Goal: Book appointment/travel/reservation

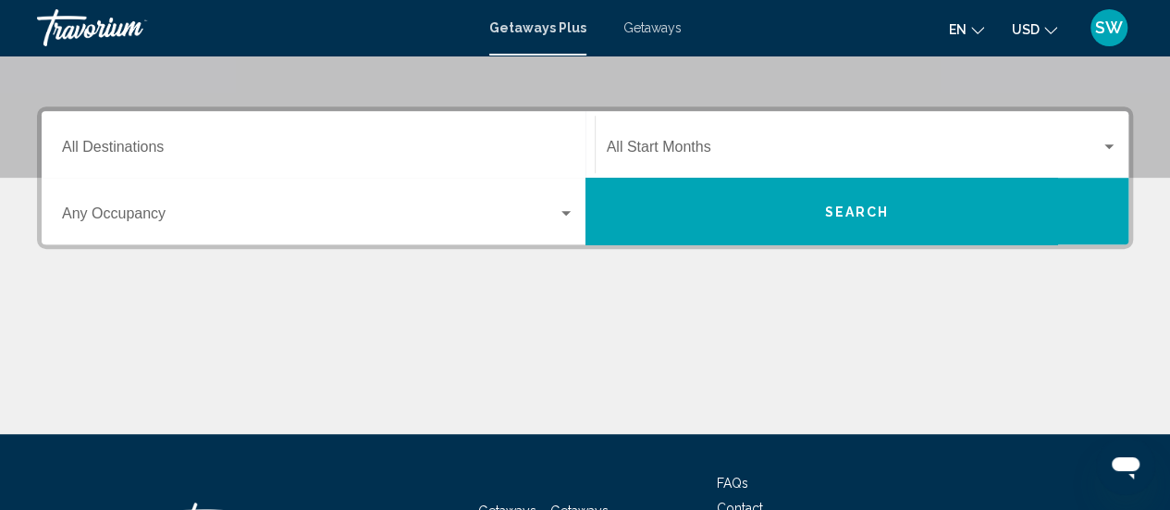
scroll to position [375, 0]
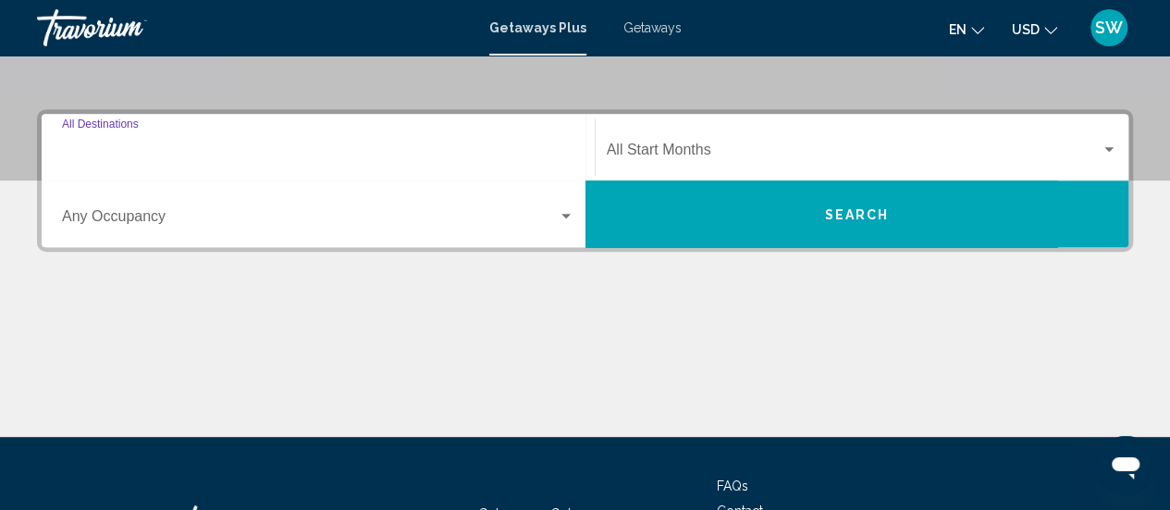
click at [198, 145] on input "Destination All Destinations" at bounding box center [318, 153] width 512 height 17
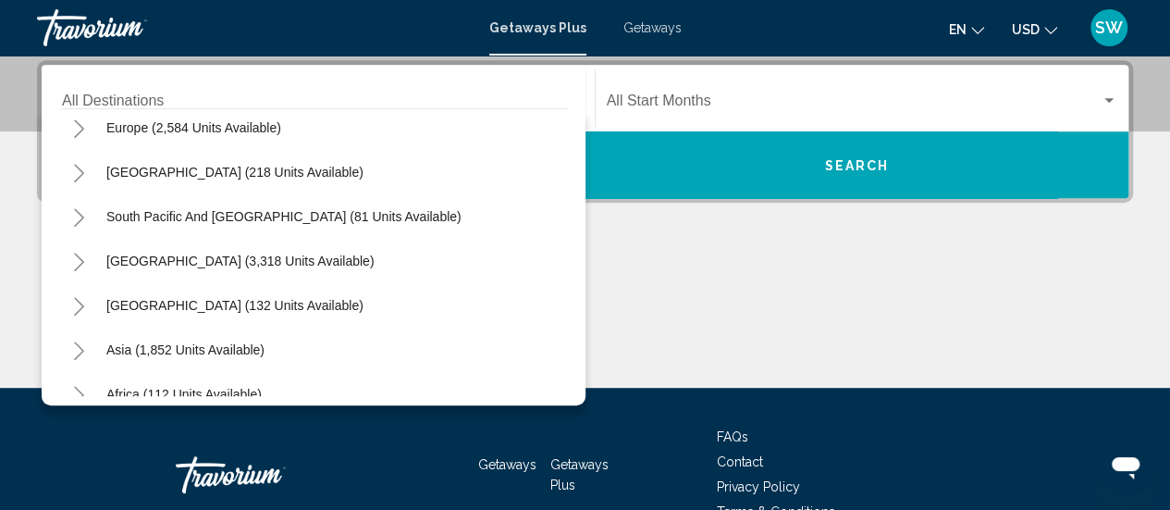
scroll to position [236, 0]
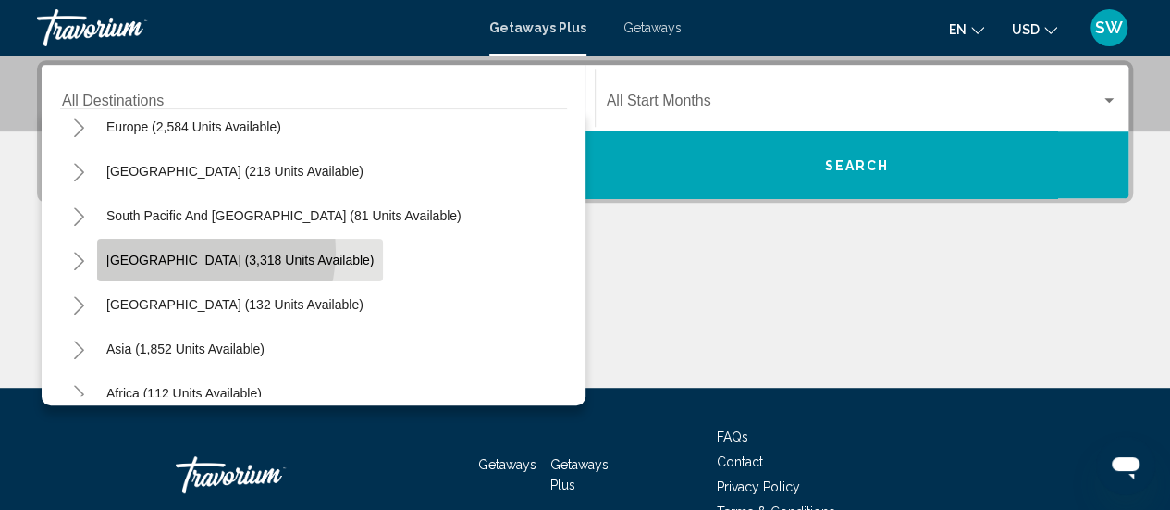
click at [200, 251] on button "[GEOGRAPHIC_DATA] (3,318 units available)" at bounding box center [240, 260] width 286 height 43
type input "**********"
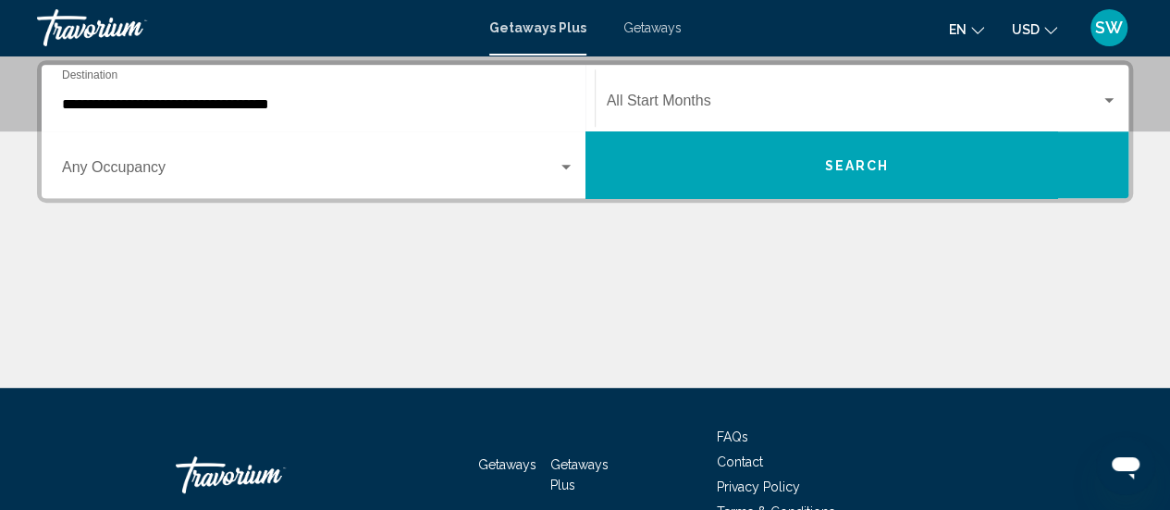
click at [351, 160] on div "Occupancy Any Occupancy" at bounding box center [318, 165] width 512 height 58
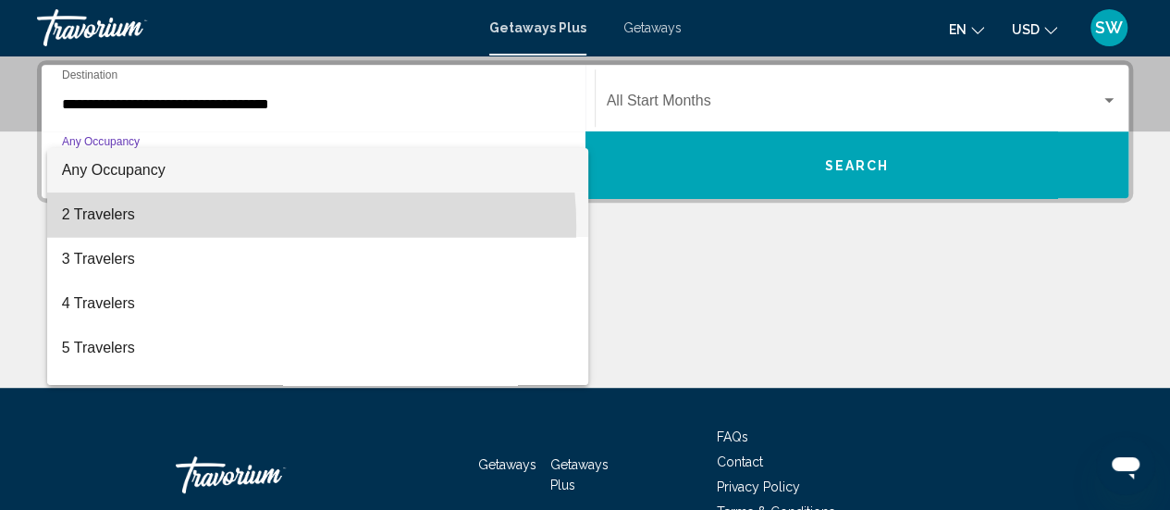
click at [203, 228] on span "2 Travelers" at bounding box center [318, 214] width 512 height 44
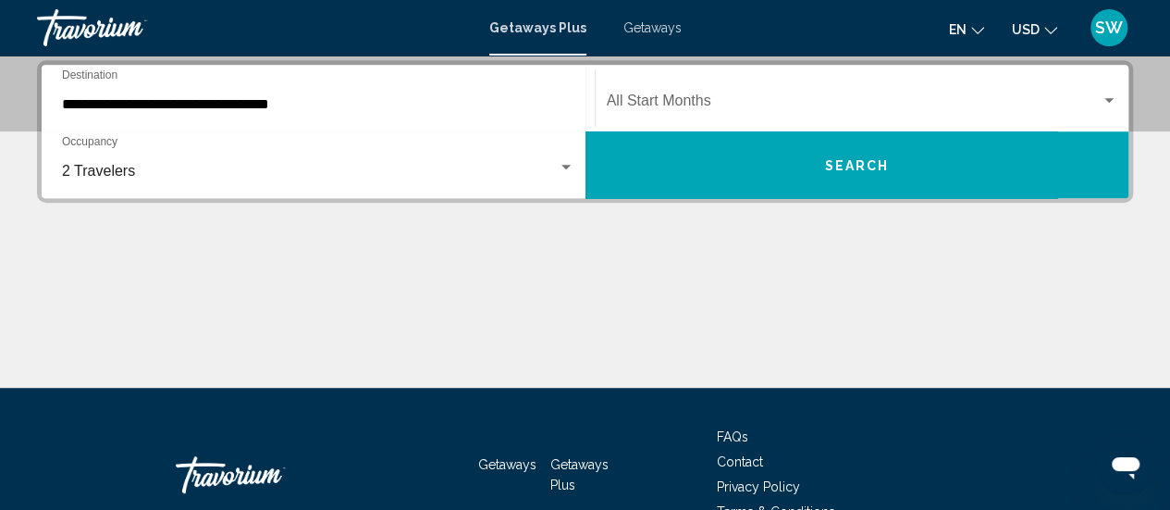
click at [720, 87] on div "Start Month All Start Months" at bounding box center [863, 98] width 512 height 58
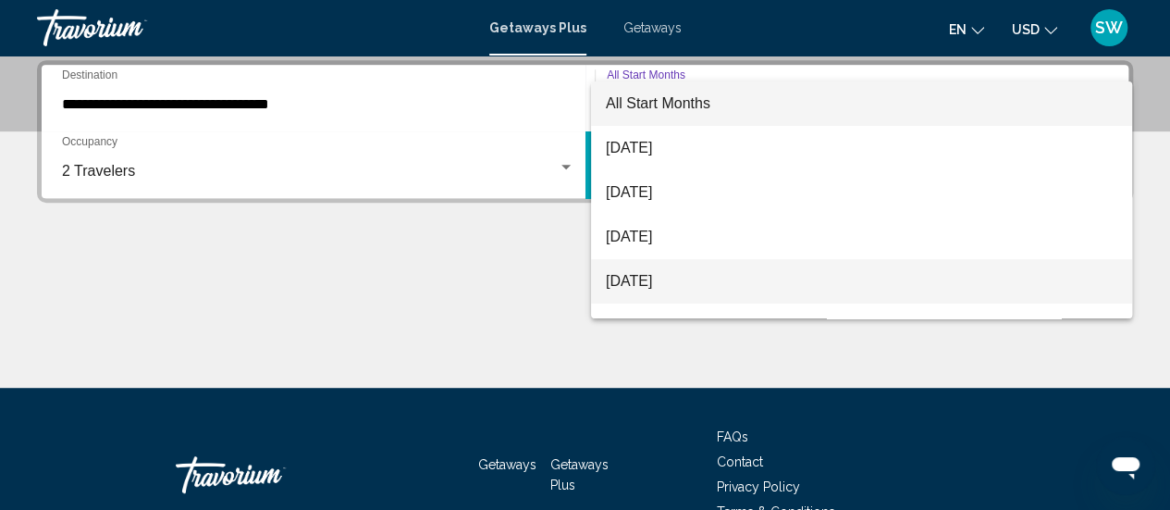
click at [637, 281] on span "[DATE]" at bounding box center [862, 281] width 512 height 44
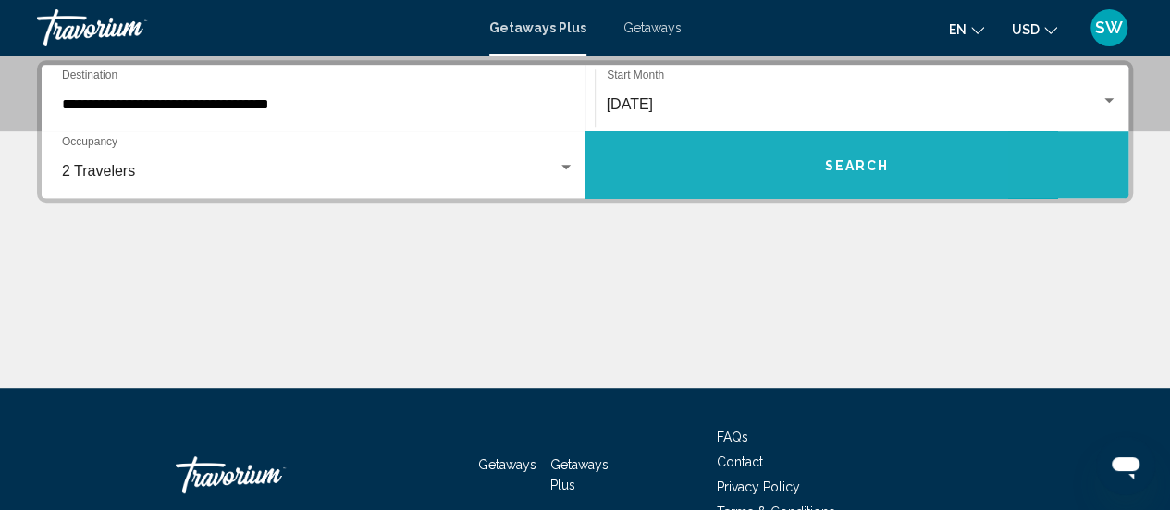
click at [716, 164] on button "Search" at bounding box center [858, 164] width 544 height 67
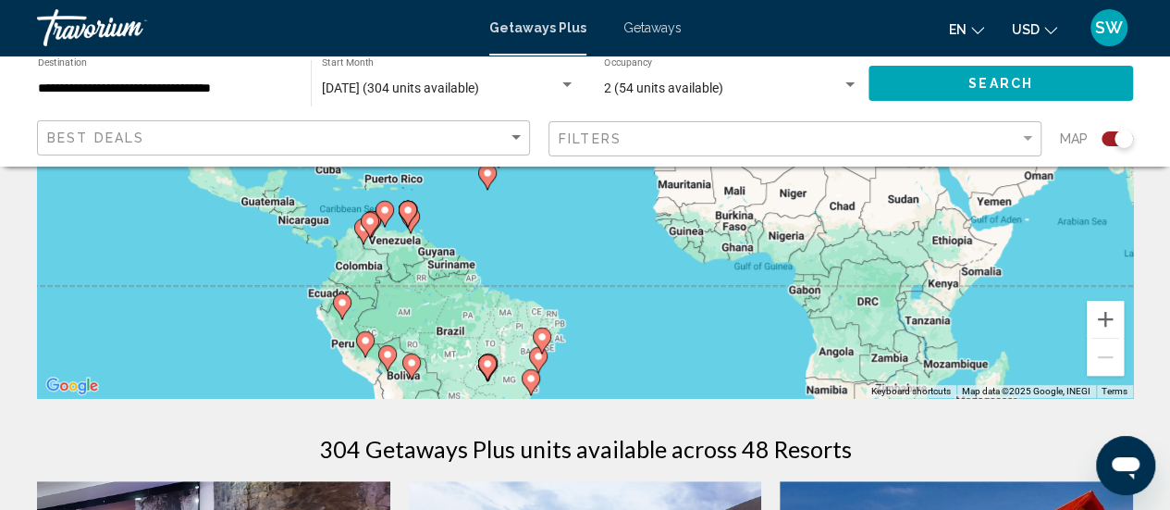
scroll to position [323, 0]
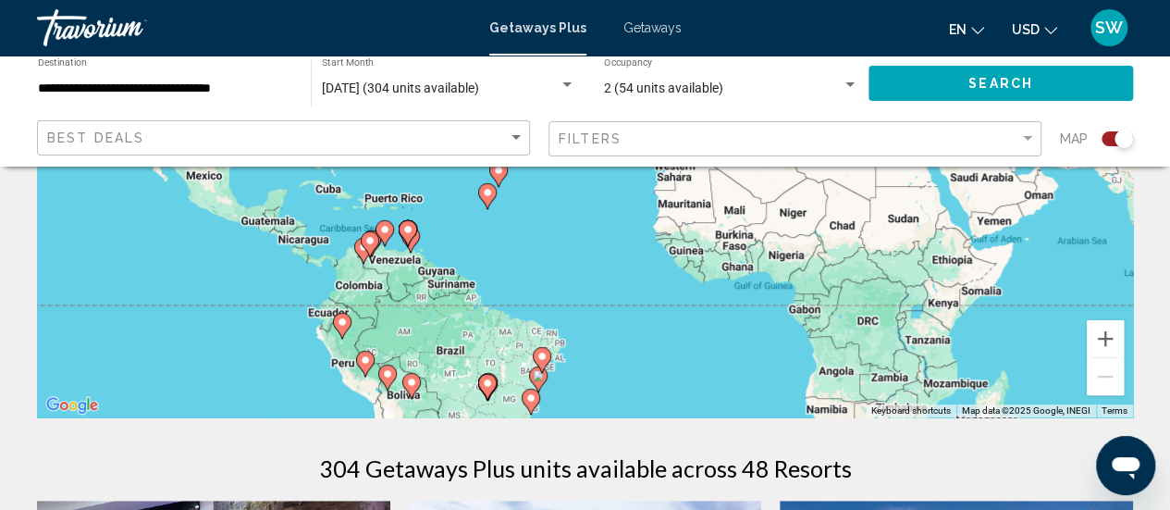
click at [357, 288] on div "To activate drag with keyboard, press Alt + Enter. Once in keyboard drag state,…" at bounding box center [585, 139] width 1096 height 555
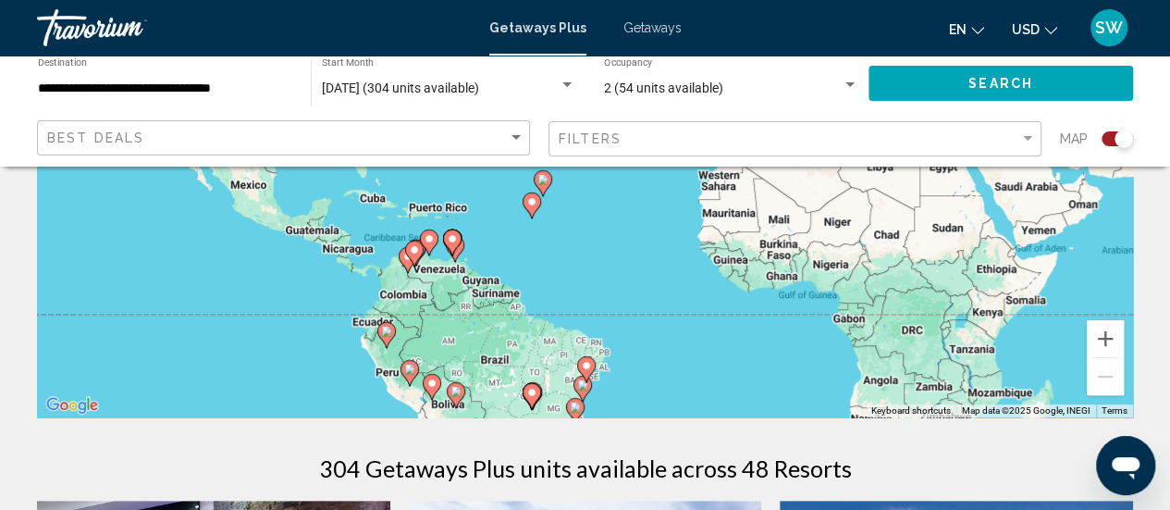
drag, startPoint x: 357, startPoint y: 288, endPoint x: 403, endPoint y: 302, distance: 48.6
click at [403, 302] on div "To activate drag with keyboard, press Alt + Enter. Once in keyboard drag state,…" at bounding box center [585, 139] width 1096 height 555
click at [1099, 337] on button "Zoom in" at bounding box center [1105, 338] width 37 height 37
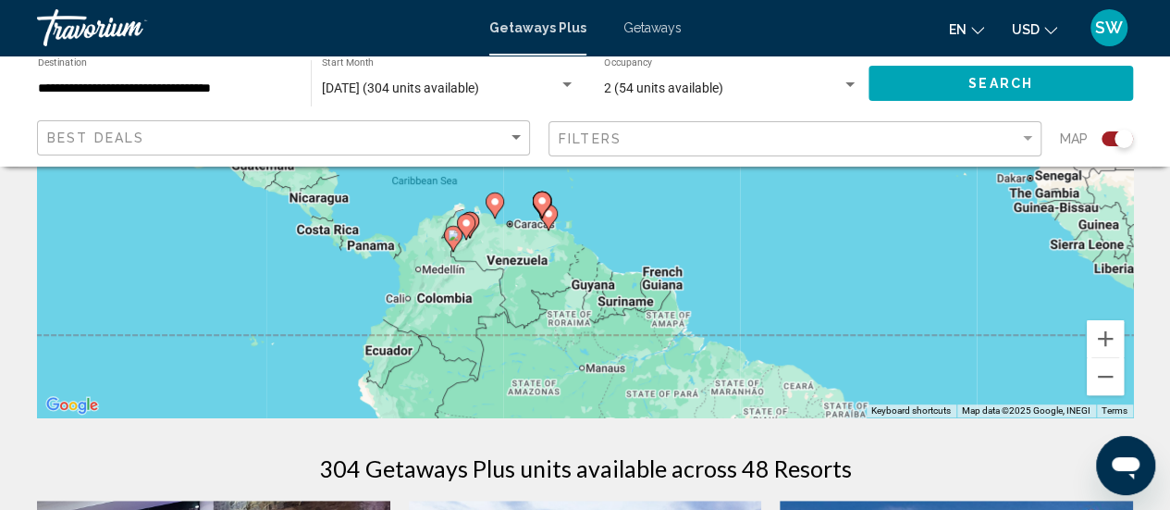
drag, startPoint x: 667, startPoint y: 352, endPoint x: 894, endPoint y: 195, distance: 275.8
click at [894, 195] on div "To activate drag with keyboard, press Alt + Enter. Once in keyboard drag state,…" at bounding box center [585, 139] width 1096 height 555
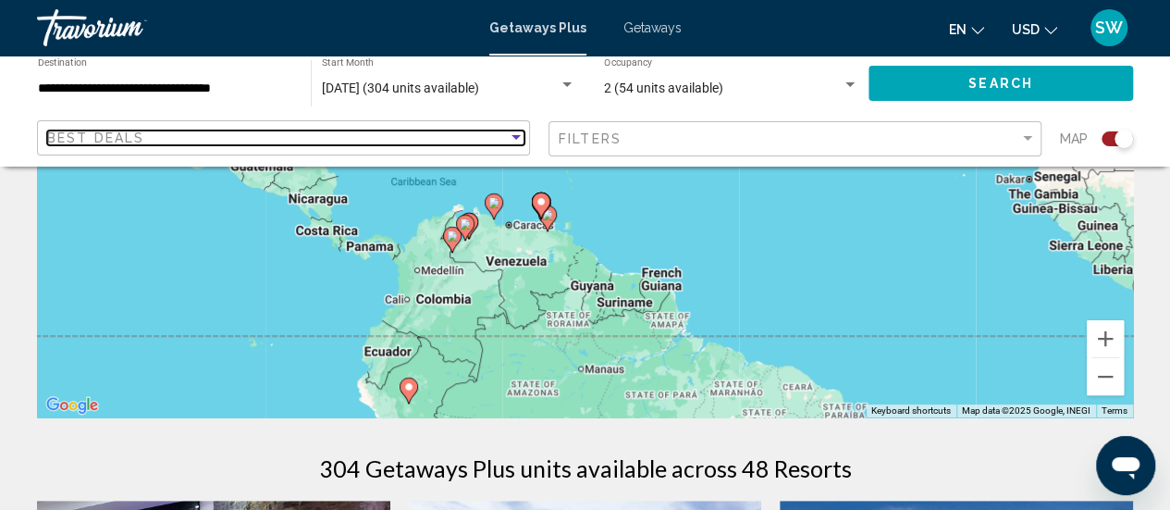
click at [518, 138] on div "Sort by" at bounding box center [516, 137] width 9 height 5
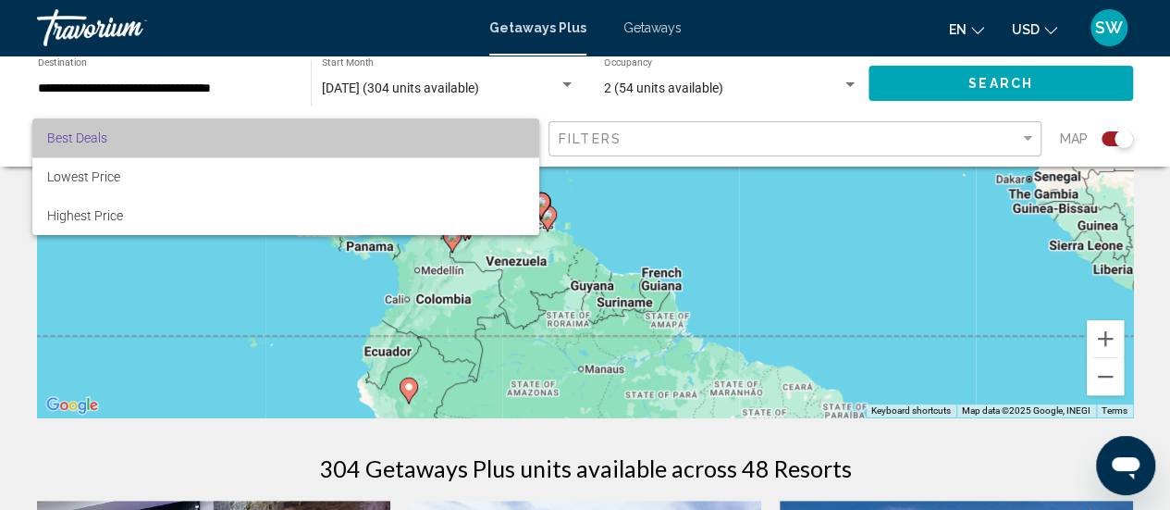
click at [518, 138] on span "Best Deals" at bounding box center [285, 137] width 477 height 39
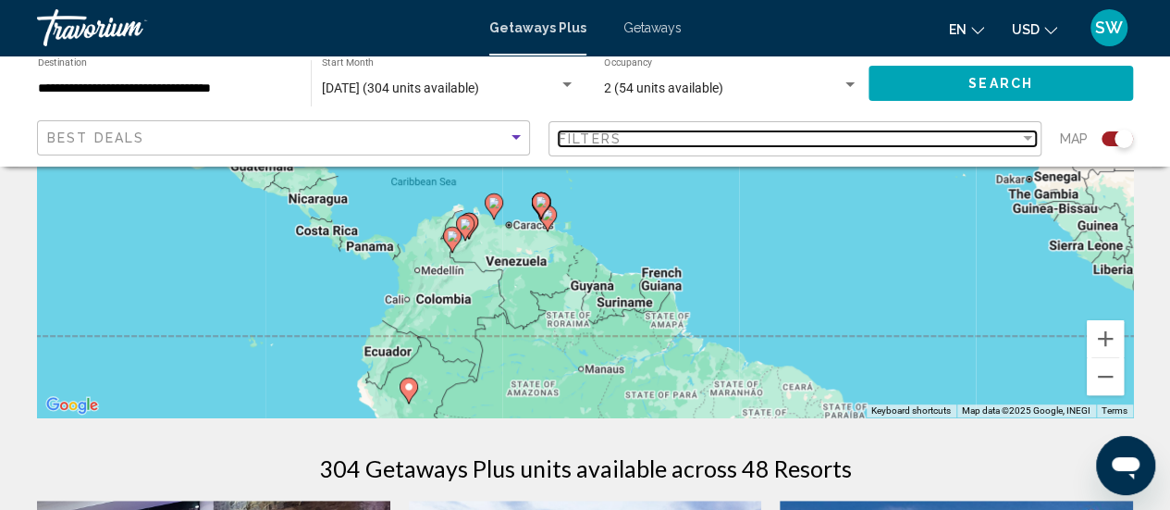
click at [686, 133] on div "Filters" at bounding box center [789, 138] width 461 height 15
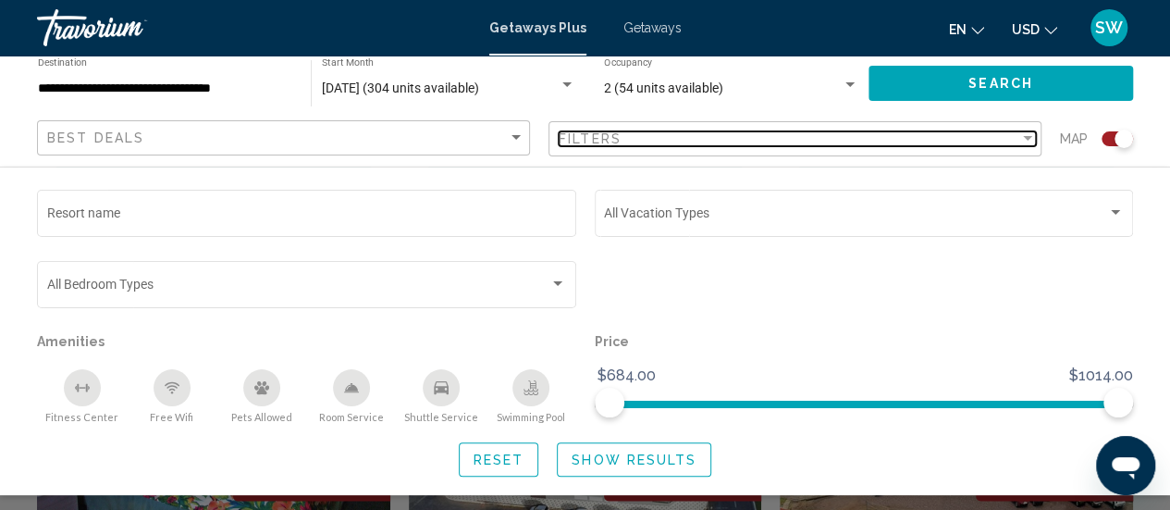
scroll to position [1318, 0]
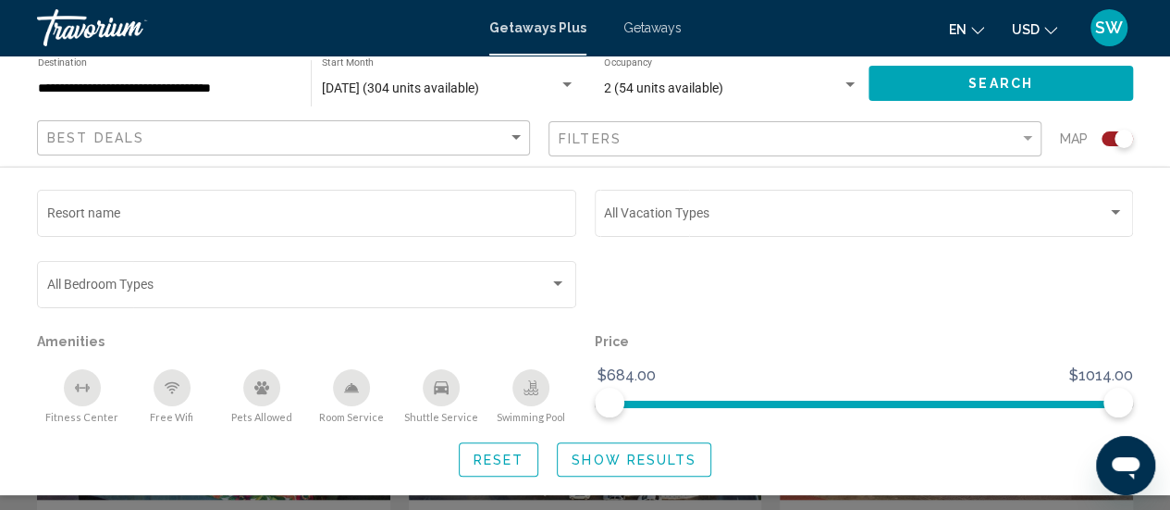
drag, startPoint x: 1164, startPoint y: 212, endPoint x: 1164, endPoint y: 236, distance: 24.0
click at [1164, 236] on div "Resort name Vacation Types All Vacation Types Bedroom Types All Bedroom Types A…" at bounding box center [585, 331] width 1170 height 290
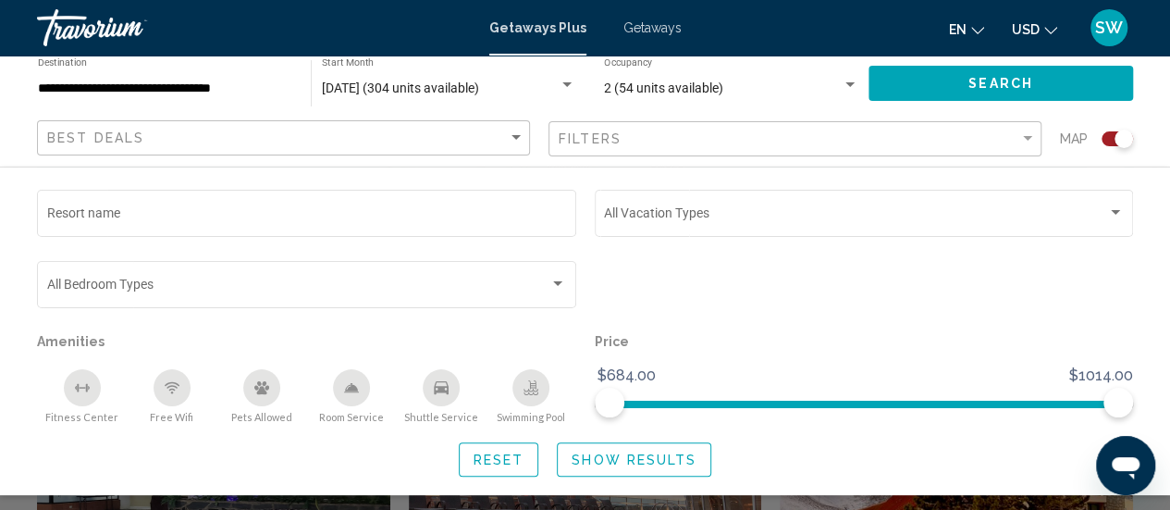
scroll to position [533, 0]
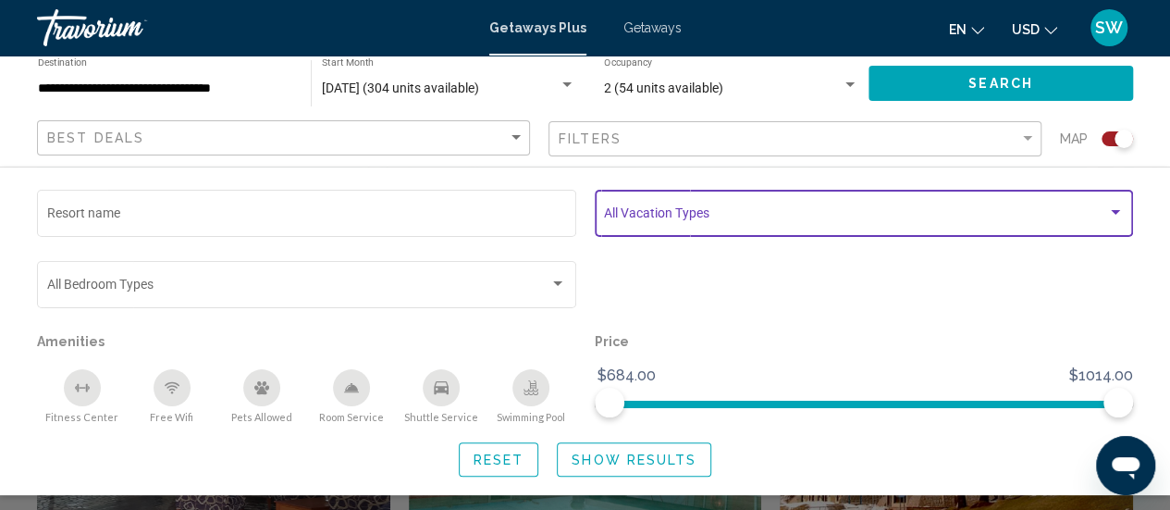
click at [1108, 213] on div "Search widget" at bounding box center [1115, 212] width 17 height 15
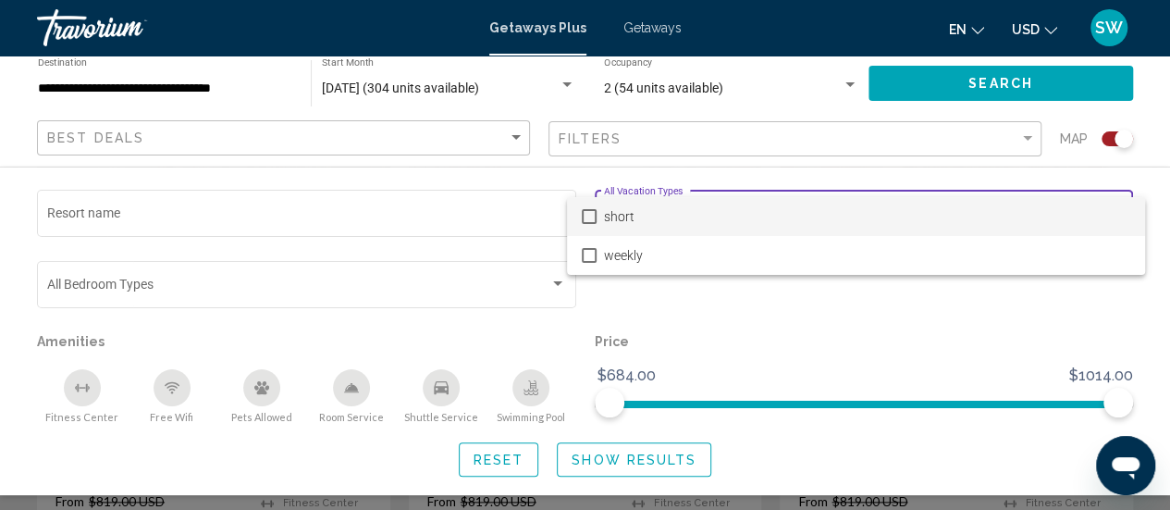
scroll to position [842, 0]
click at [890, 351] on div at bounding box center [585, 255] width 1170 height 510
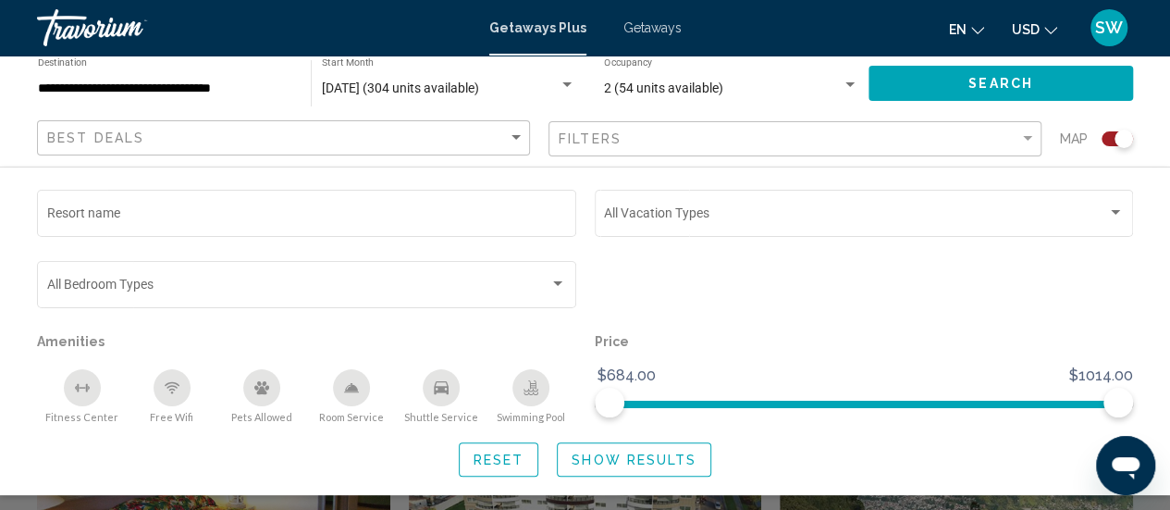
scroll to position [1190, 0]
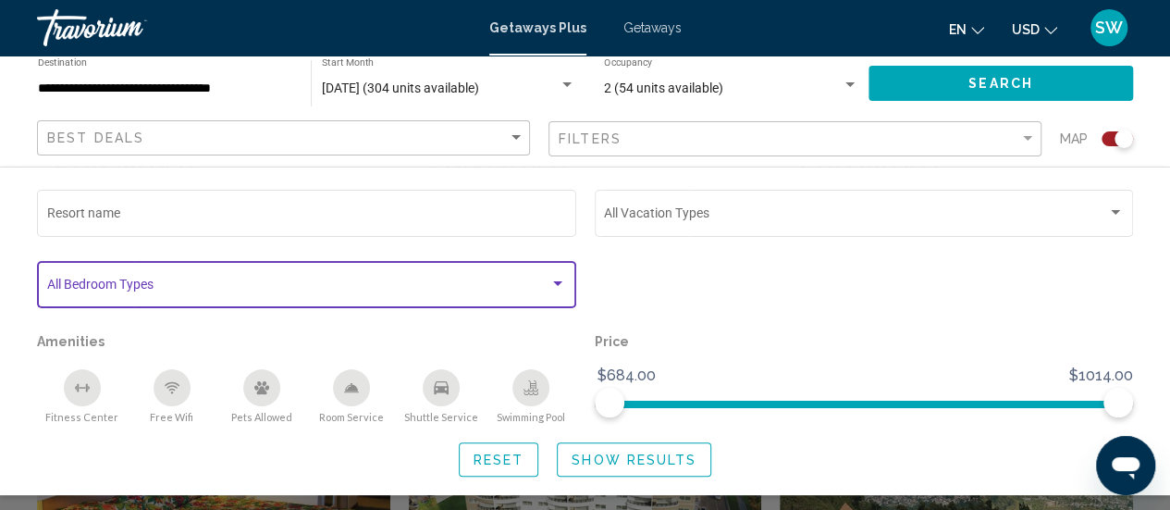
click at [559, 277] on div "Search widget" at bounding box center [557, 284] width 17 height 15
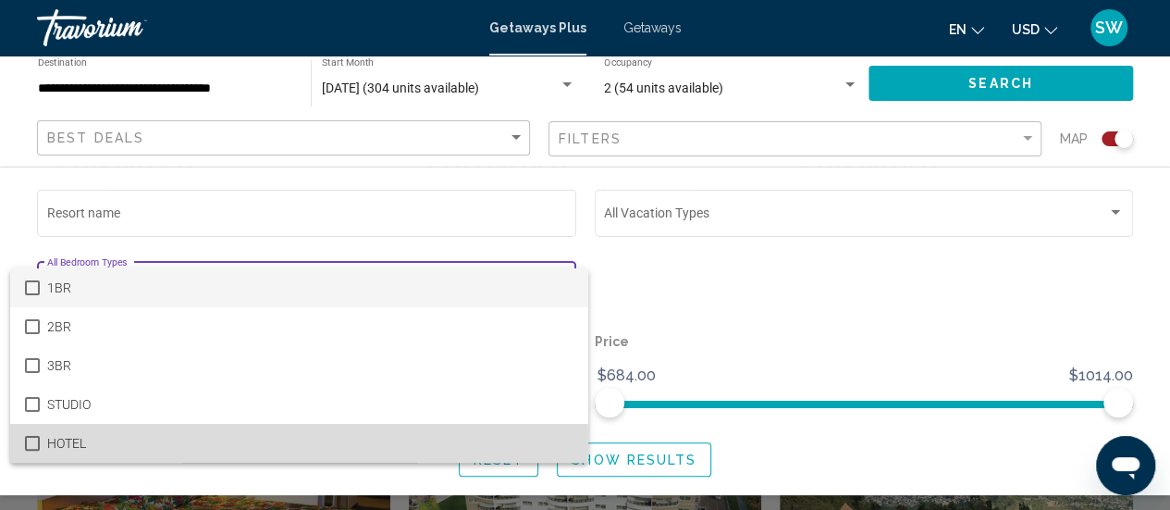
click at [32, 441] on mat-pseudo-checkbox at bounding box center [32, 443] width 15 height 15
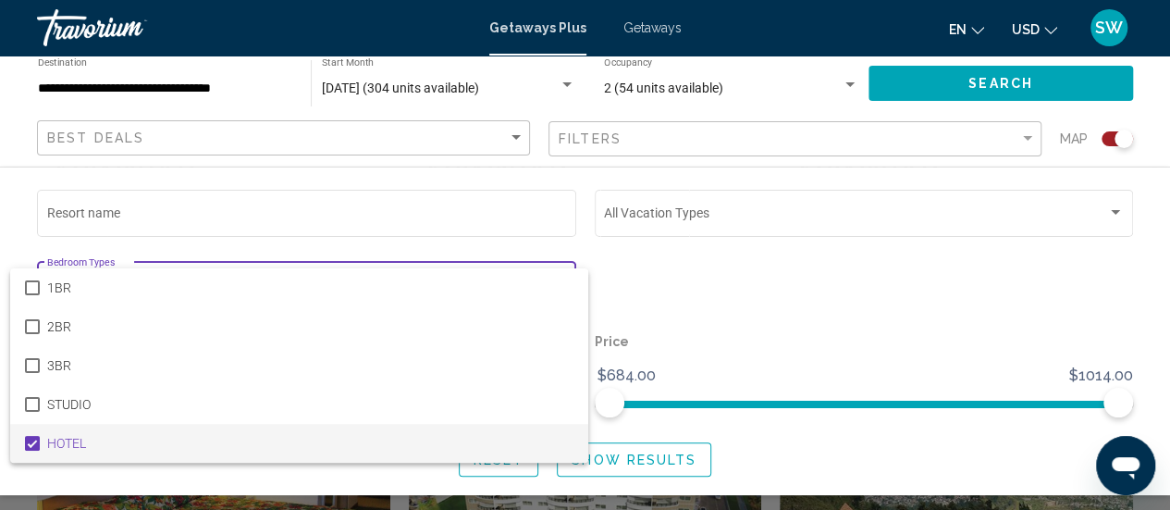
click at [670, 290] on div at bounding box center [585, 255] width 1170 height 510
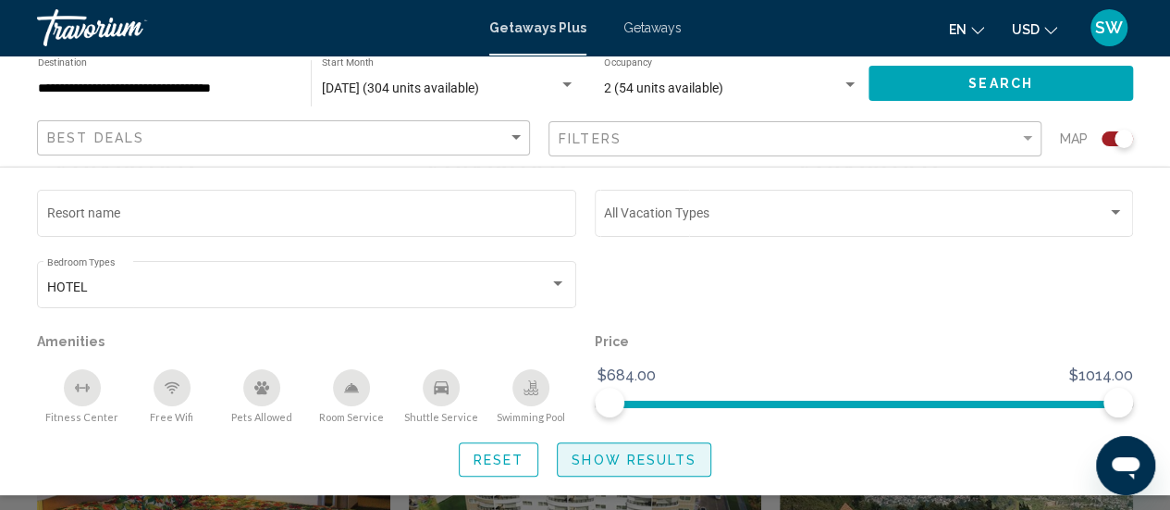
click at [647, 455] on span "Show Results" at bounding box center [634, 459] width 125 height 15
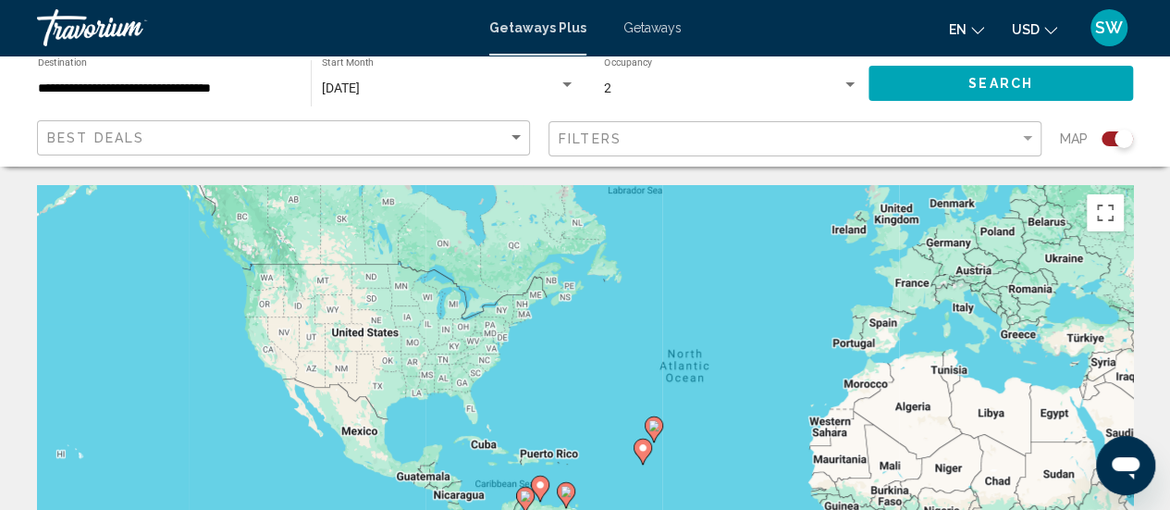
click at [647, 27] on span "Getaways" at bounding box center [652, 27] width 58 height 15
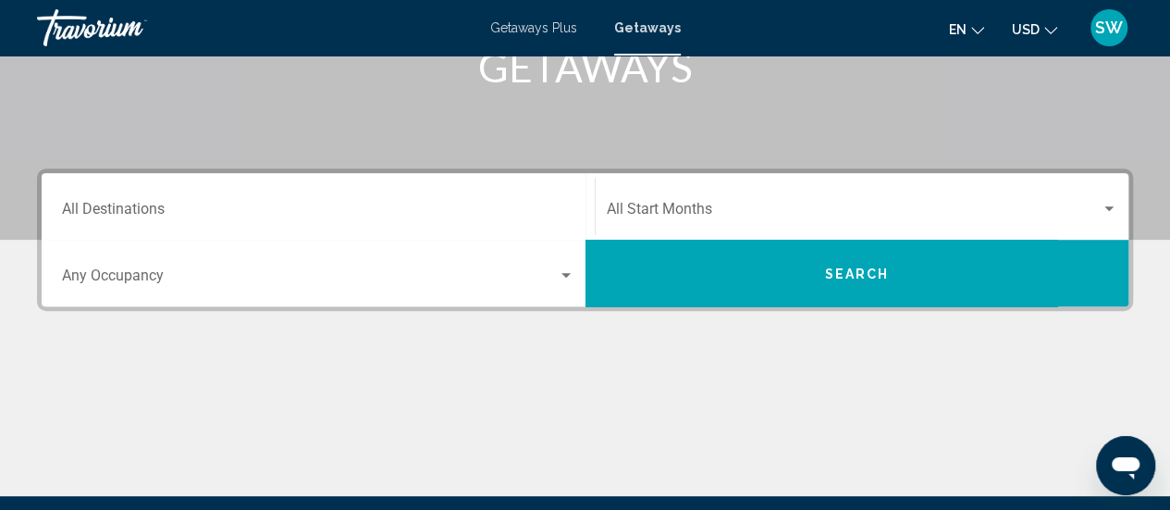
scroll to position [317, 0]
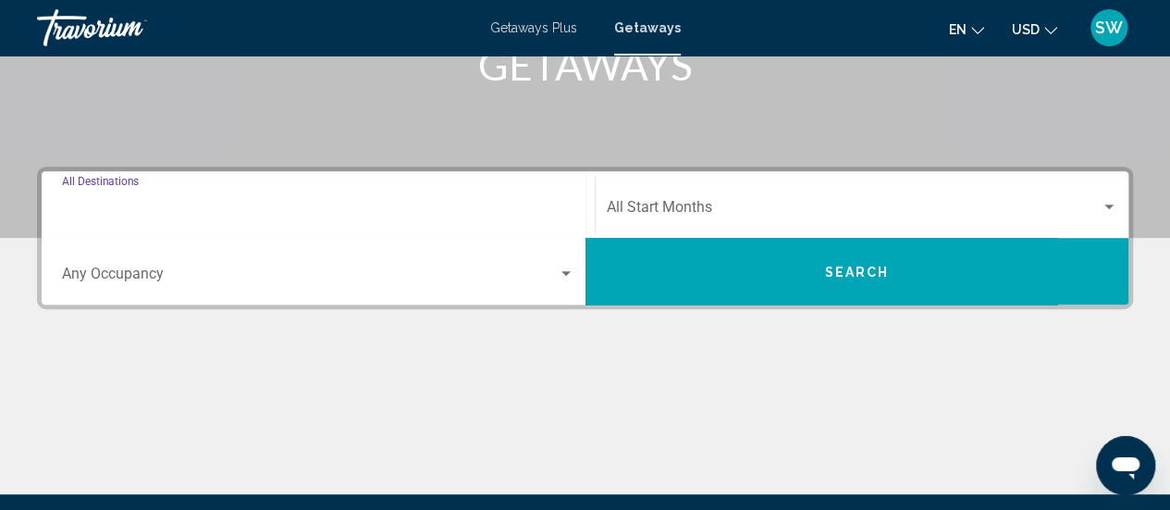
click at [411, 203] on input "Destination All Destinations" at bounding box center [318, 211] width 512 height 17
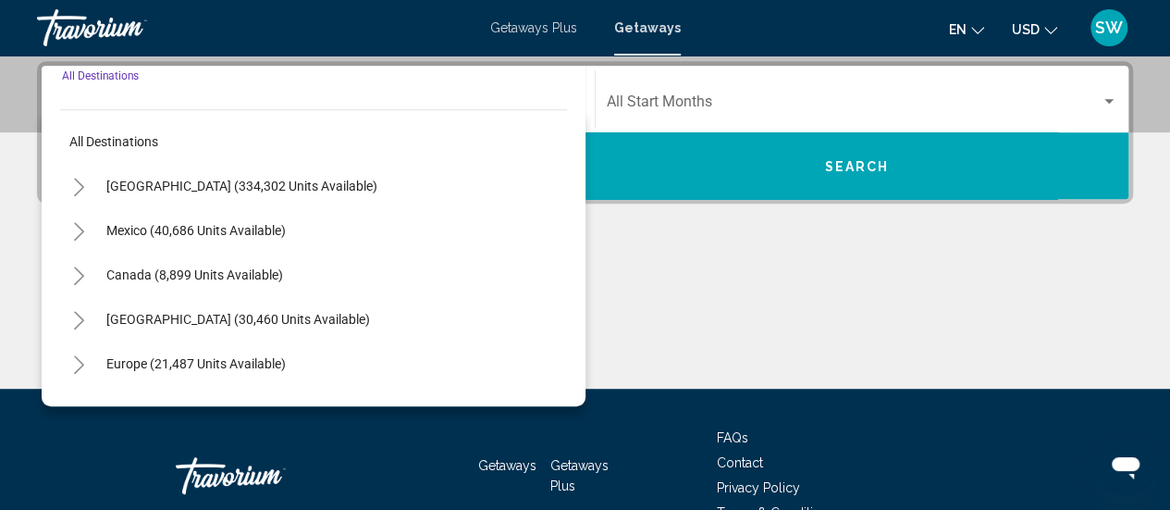
scroll to position [424, 0]
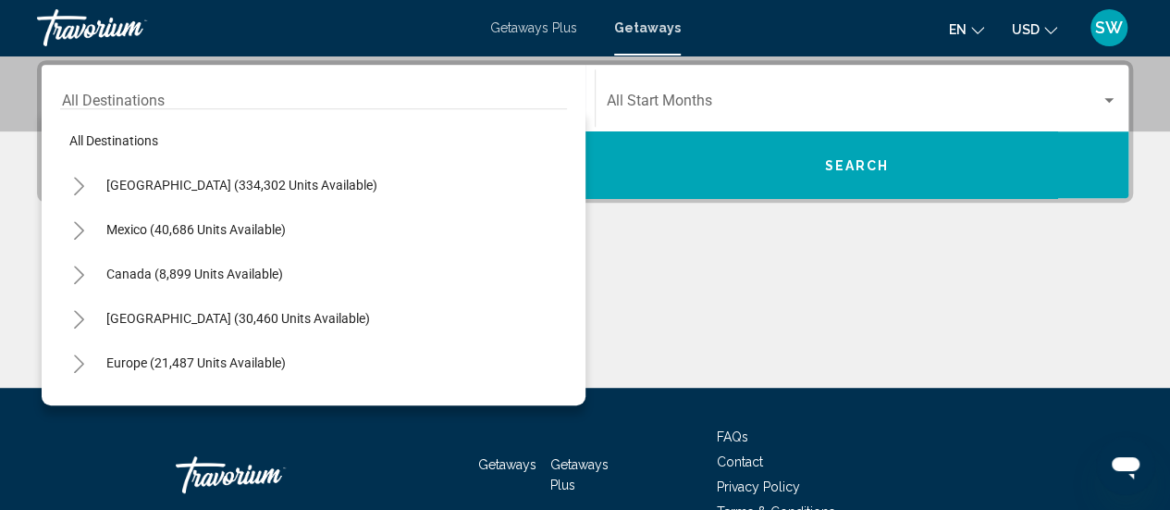
click at [227, 90] on div "Destination All Destinations" at bounding box center [318, 98] width 512 height 58
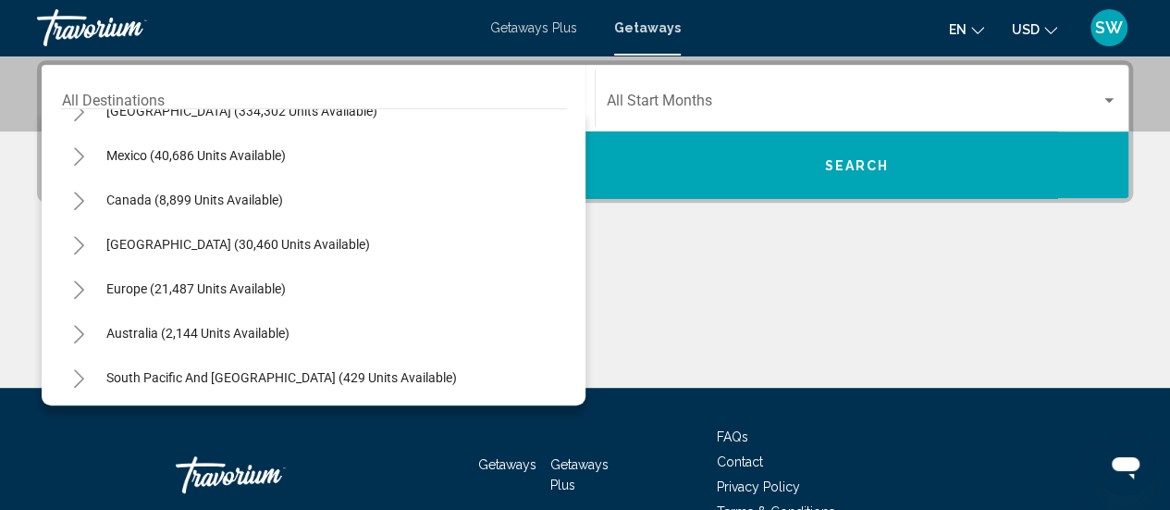
scroll to position [111, 0]
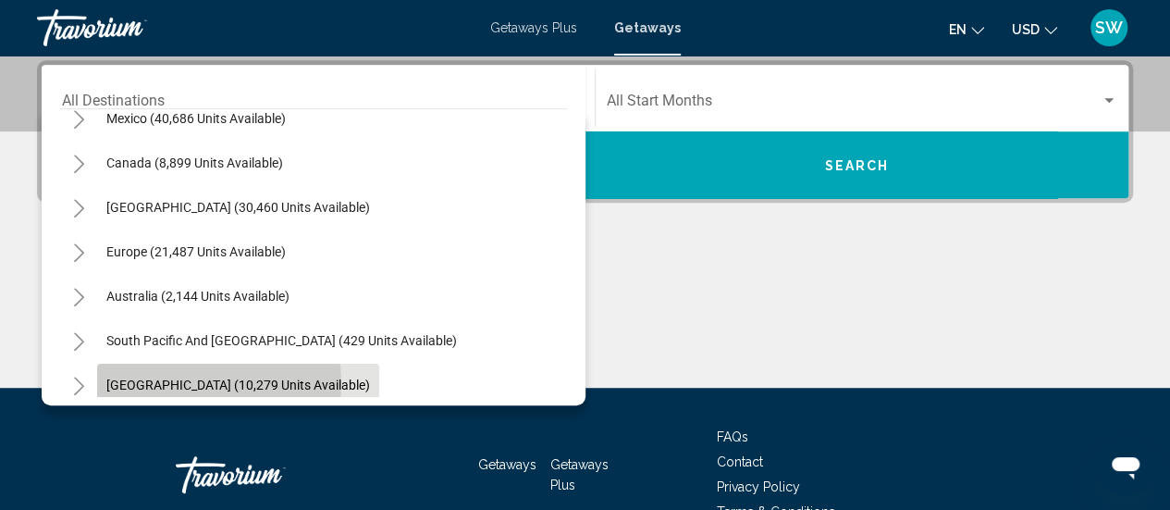
click at [179, 382] on span "[GEOGRAPHIC_DATA] (10,279 units available)" at bounding box center [238, 384] width 264 height 15
type input "**********"
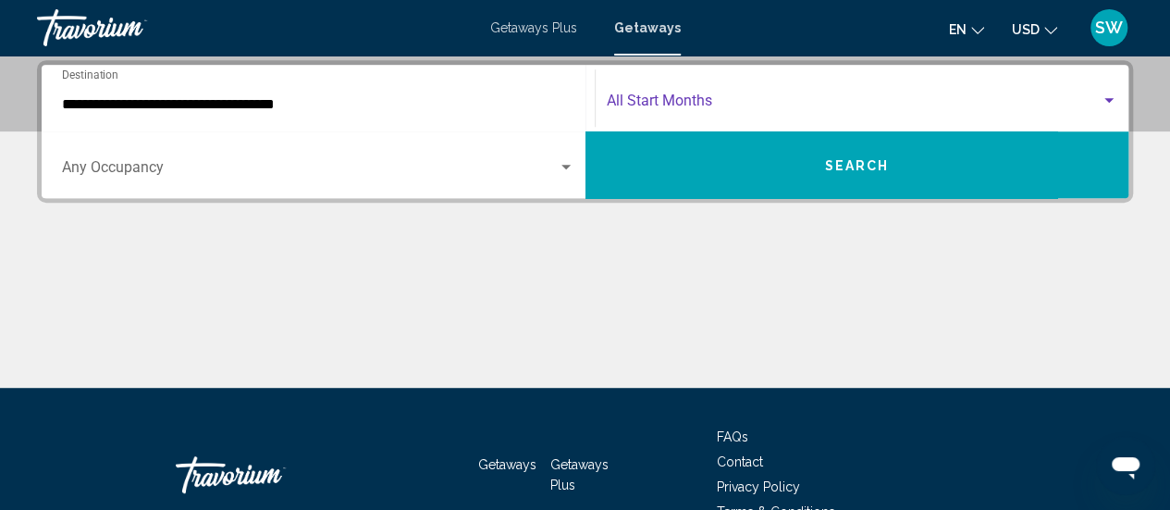
click at [857, 101] on span "Search widget" at bounding box center [854, 104] width 495 height 17
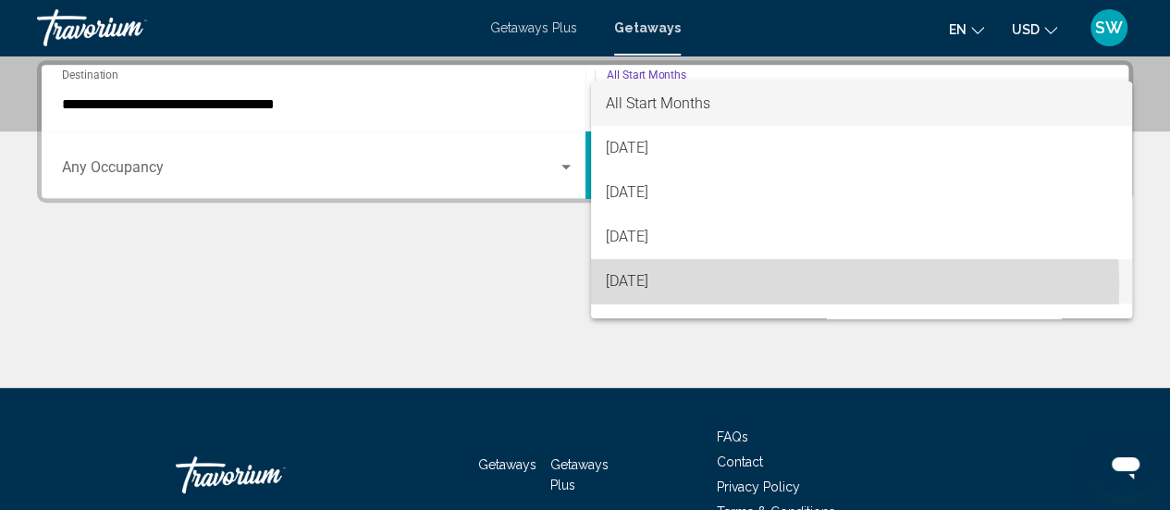
click at [636, 287] on span "[DATE]" at bounding box center [862, 281] width 512 height 44
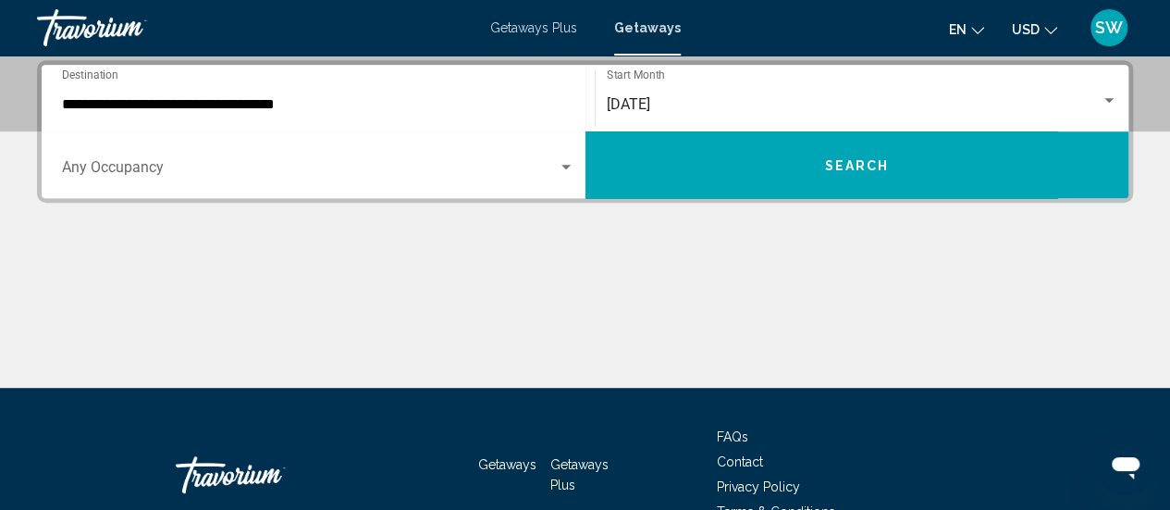
click at [549, 151] on div "Occupancy Any Occupancy" at bounding box center [318, 165] width 512 height 58
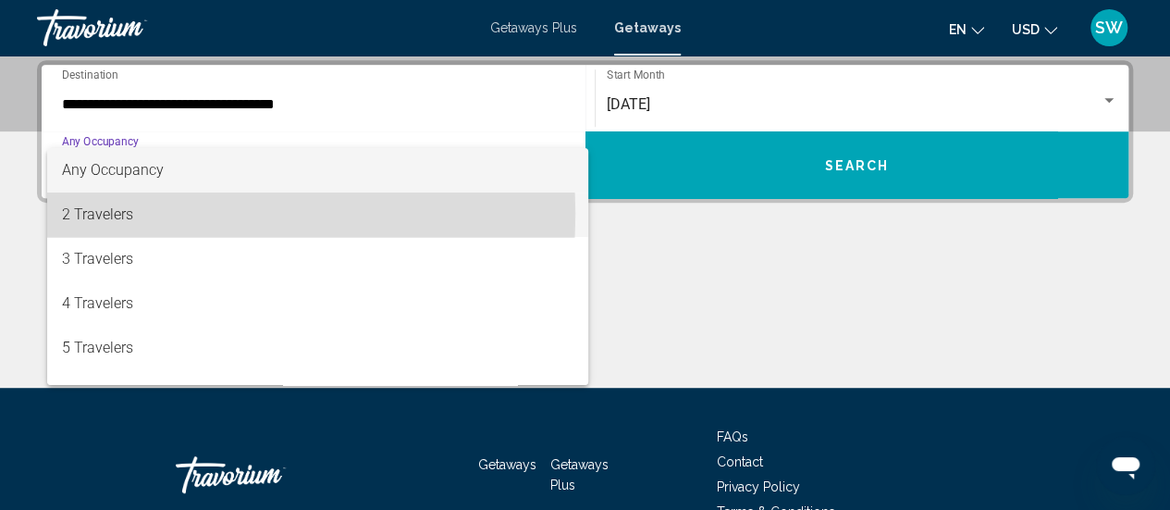
click at [144, 214] on span "2 Travelers" at bounding box center [318, 214] width 512 height 44
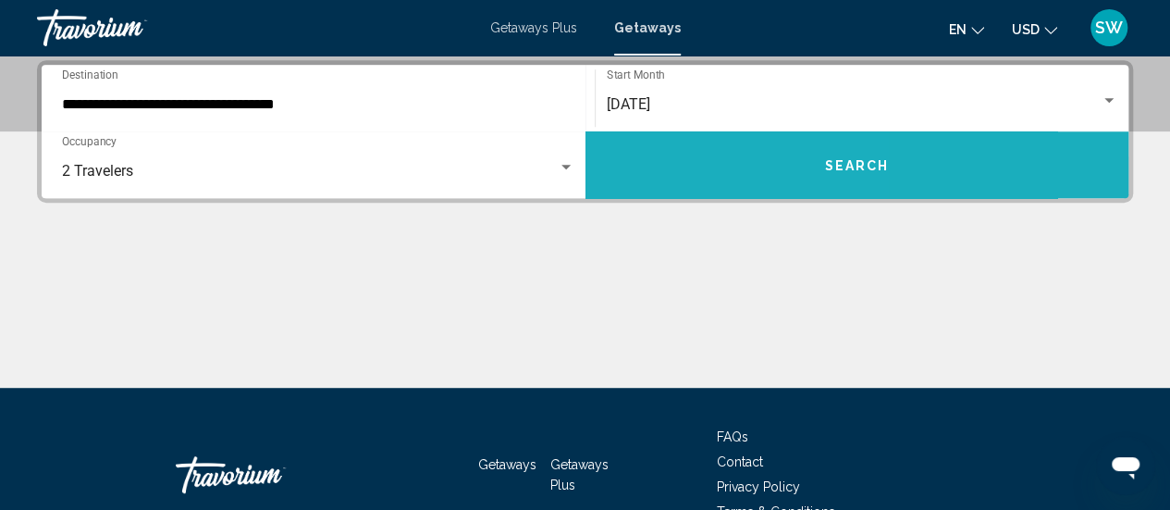
click at [657, 158] on button "Search" at bounding box center [858, 164] width 544 height 67
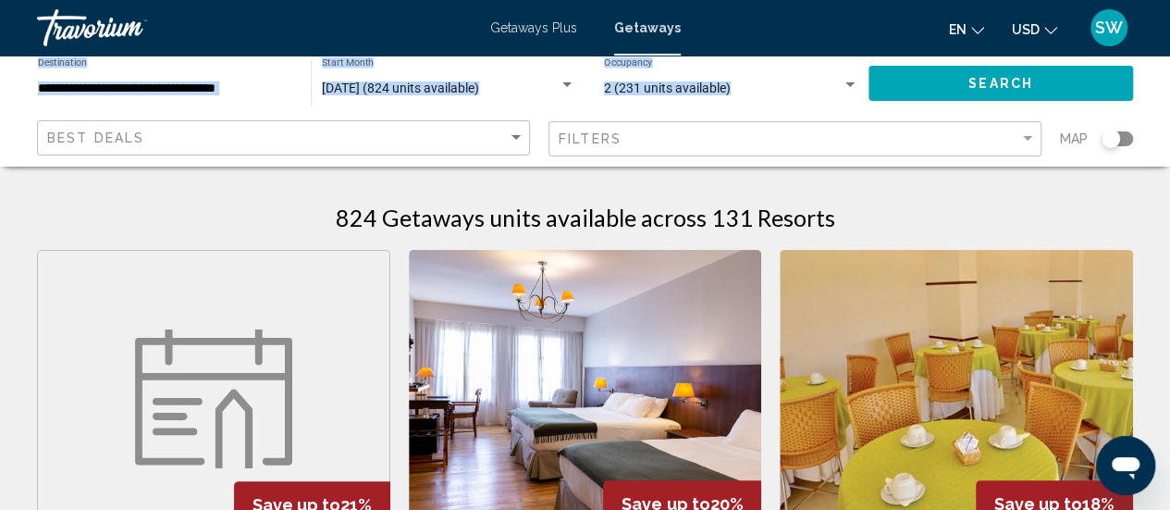
drag, startPoint x: 1167, startPoint y: 52, endPoint x: 1153, endPoint y: 95, distance: 45.6
click at [1153, 95] on div "**********" at bounding box center [585, 255] width 1170 height 510
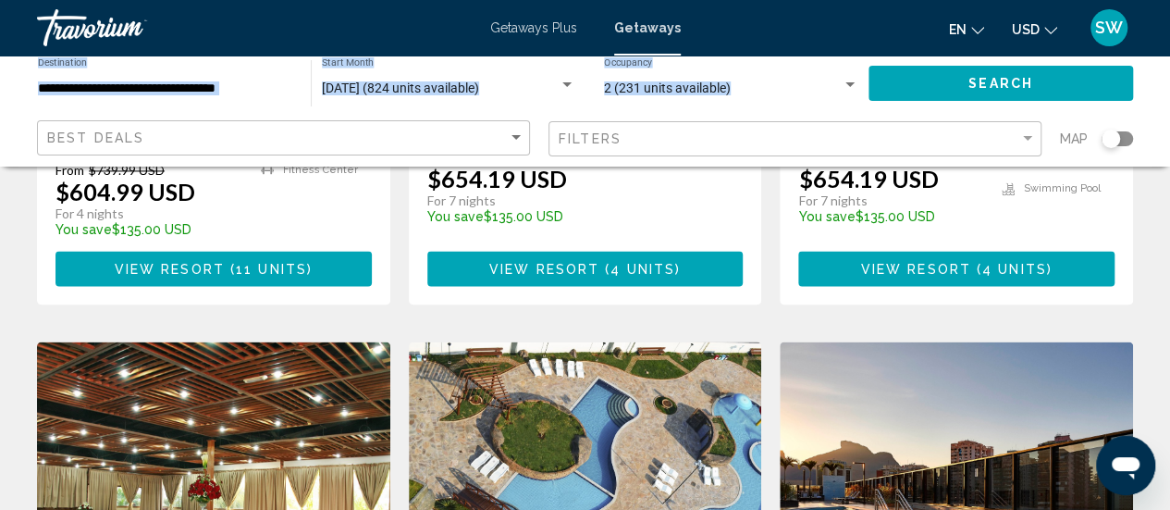
scroll to position [1277, 0]
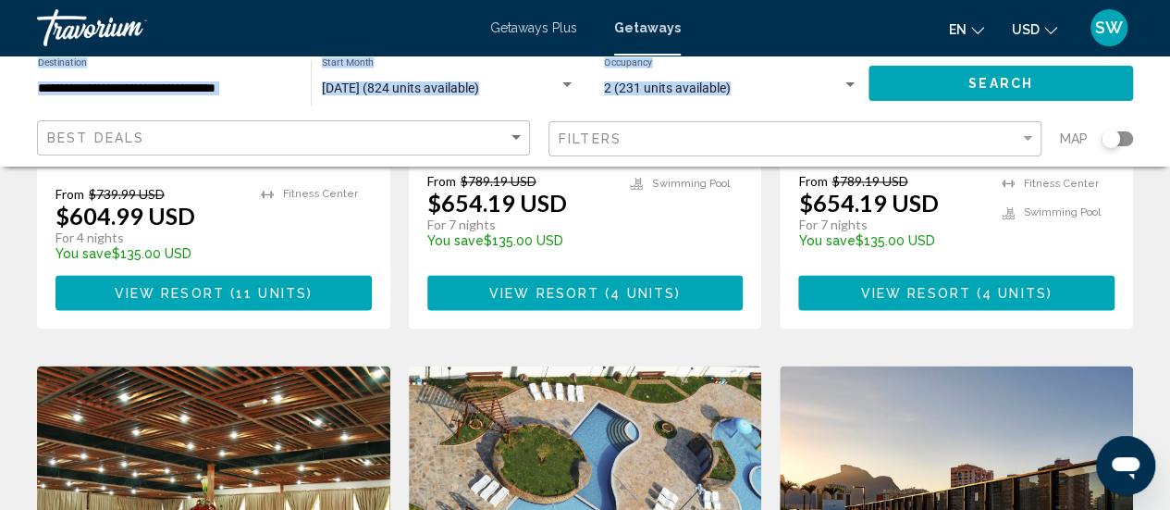
click at [351, 31] on link "Travorium" at bounding box center [254, 27] width 435 height 37
